Goal: Task Accomplishment & Management: Complete application form

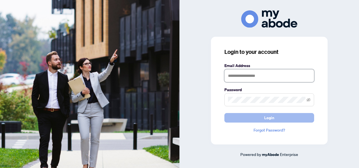
type input "**********"
click at [254, 118] on button "Login" at bounding box center [270, 118] width 90 height 10
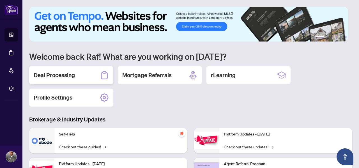
click at [58, 70] on div "Deal Processing" at bounding box center [71, 75] width 84 height 18
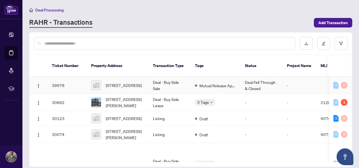
scroll to position [28, 0]
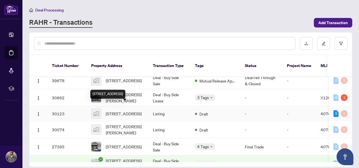
click at [123, 111] on span "[STREET_ADDRESS]" at bounding box center [124, 114] width 36 height 6
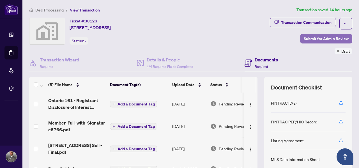
click at [317, 38] on span "Submit for Admin Review" at bounding box center [326, 38] width 45 height 9
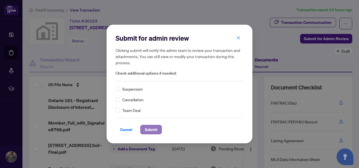
click at [150, 130] on span "Submit" at bounding box center [151, 129] width 13 height 9
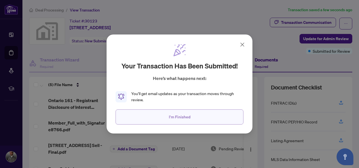
click at [181, 121] on span "I'm Finished" at bounding box center [180, 117] width 22 height 9
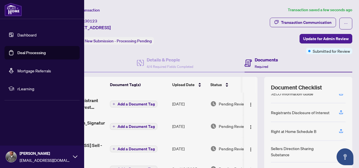
click at [20, 34] on link "Dashboard" at bounding box center [26, 34] width 19 height 5
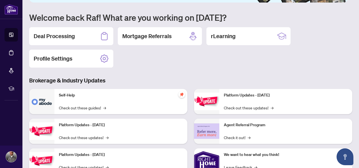
scroll to position [56, 0]
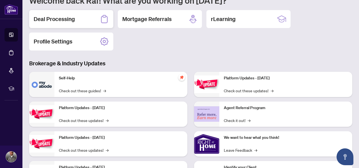
click at [54, 24] on div "Deal Processing" at bounding box center [71, 19] width 84 height 18
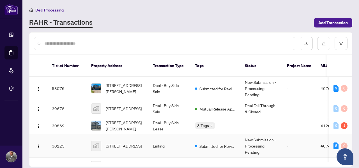
click at [155, 140] on td "Listing" at bounding box center [170, 145] width 42 height 23
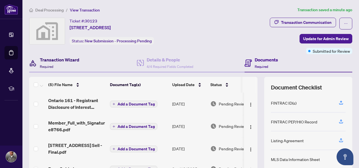
click at [57, 62] on h4 "Transaction Wizard" at bounding box center [60, 59] width 40 height 7
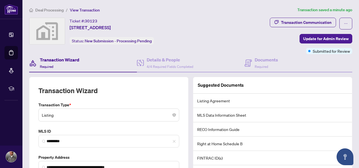
scroll to position [56, 0]
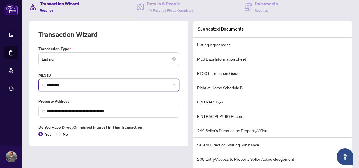
click at [84, 84] on input "********" at bounding box center [111, 85] width 129 height 6
click at [42, 84] on img at bounding box center [43, 85] width 3 height 3
click at [111, 80] on span "********" at bounding box center [108, 85] width 141 height 13
type input "********"
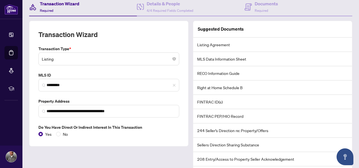
click at [153, 36] on div "Transaction Wizard" at bounding box center [108, 38] width 141 height 16
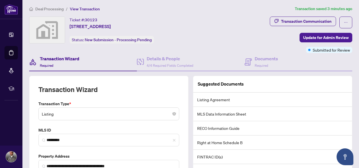
scroll to position [0, 0]
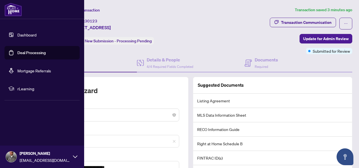
click at [17, 53] on link "Deal Processing" at bounding box center [31, 52] width 28 height 5
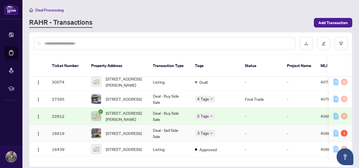
scroll to position [28, 0]
